Goal: Information Seeking & Learning: Learn about a topic

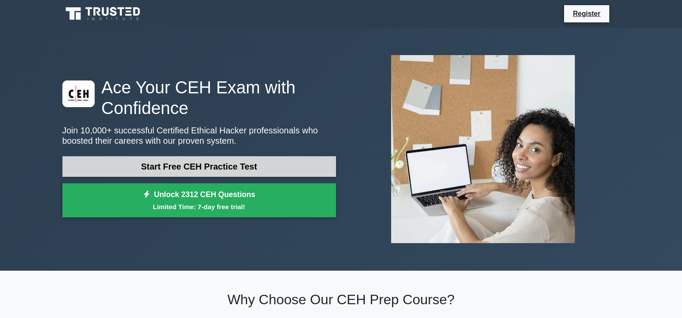
click at [198, 162] on link "Start Free CEH Practice Test" at bounding box center [199, 166] width 274 height 21
